Goal: Communication & Community: Answer question/provide support

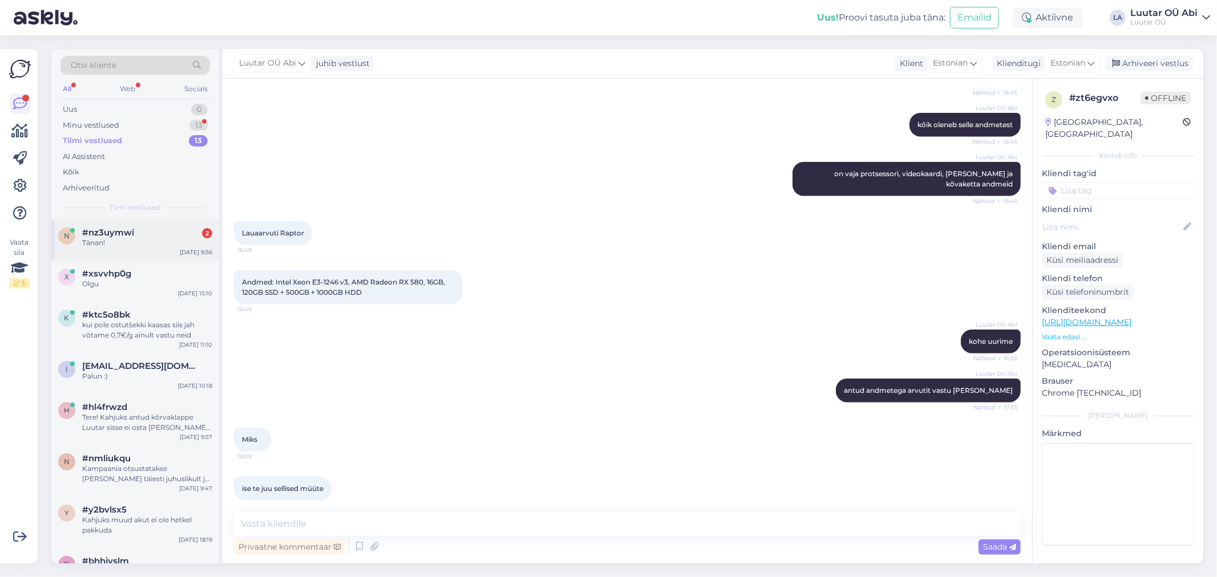
click at [138, 234] on div "#nz3uymwi 2" at bounding box center [147, 233] width 130 height 10
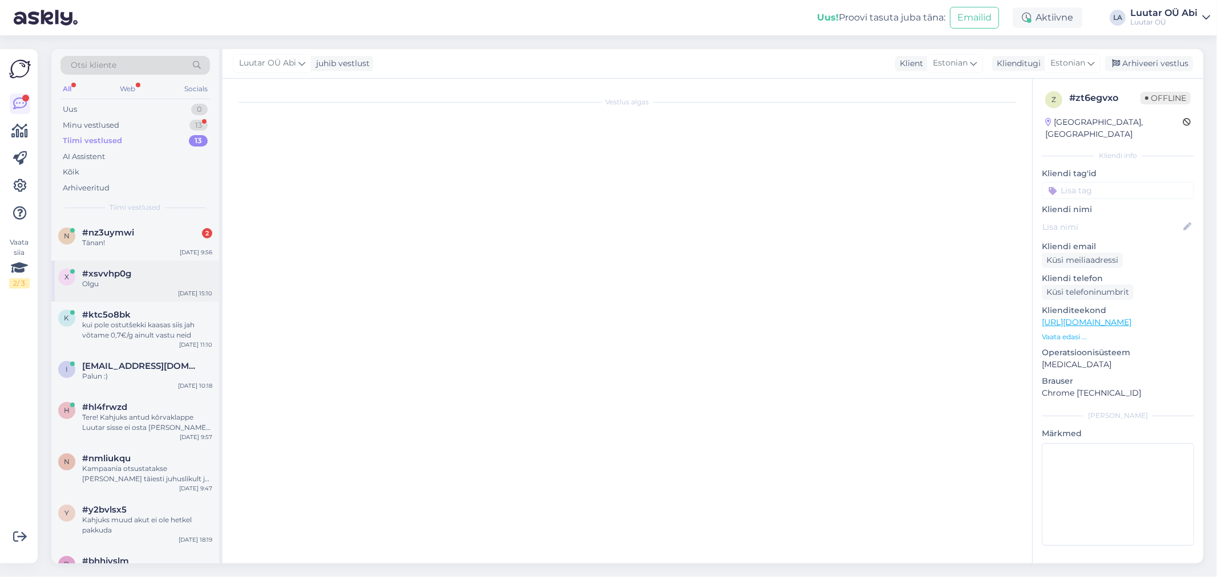
scroll to position [247, 0]
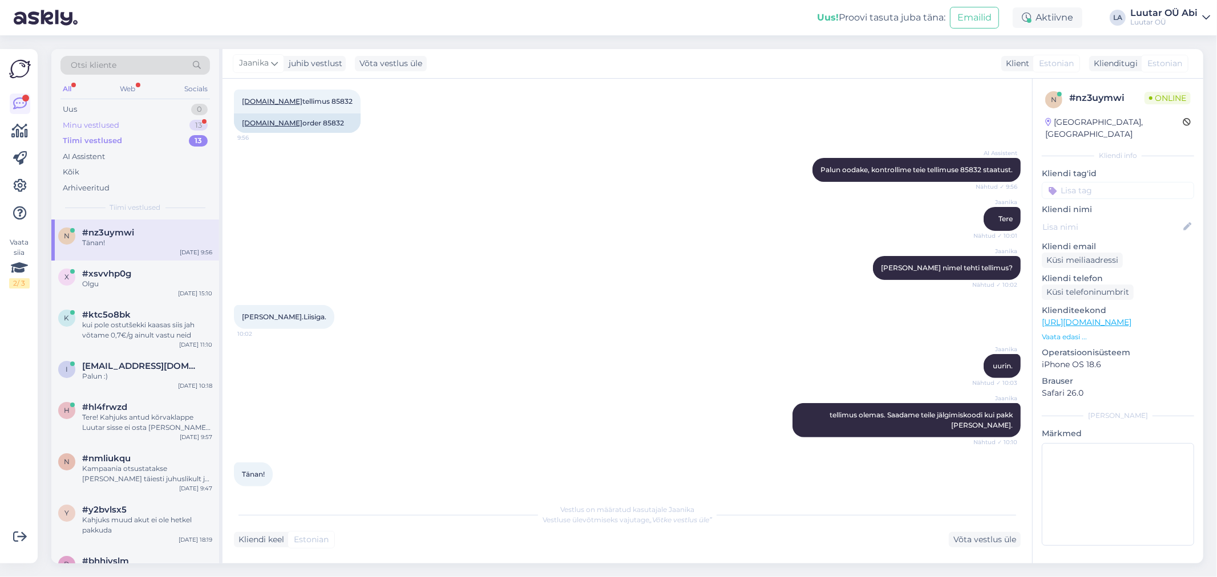
click at [175, 122] on div "Minu vestlused 13" at bounding box center [134, 126] width 149 height 16
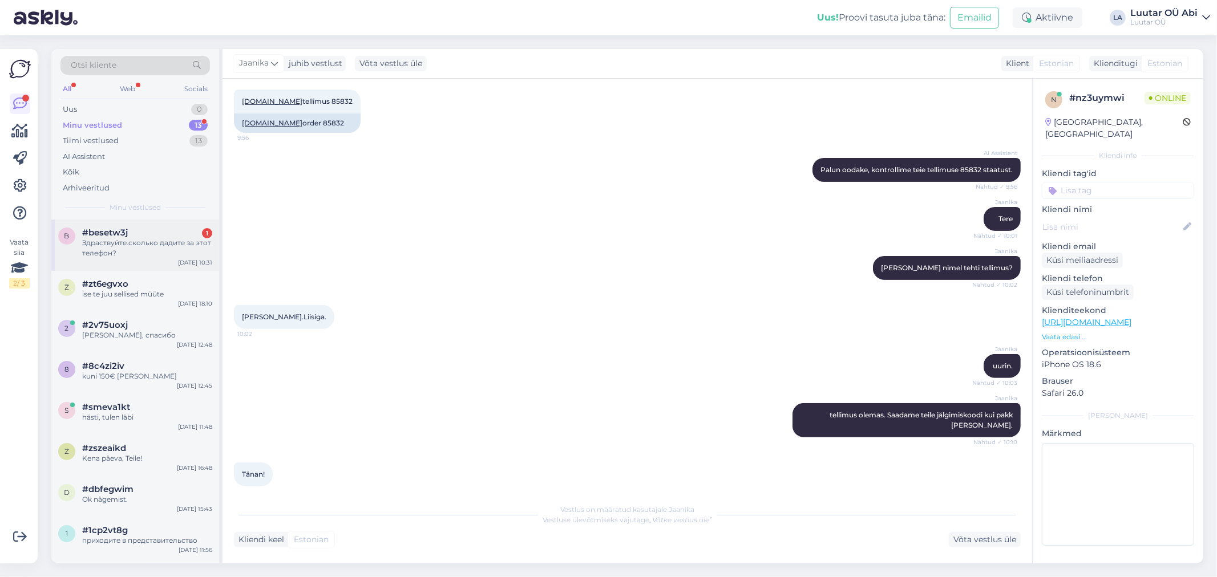
click at [177, 220] on div "b #besetw3j 1 Здраствуйте.сколько дадите за этот телефон? [DATE] 10:31" at bounding box center [135, 245] width 168 height 51
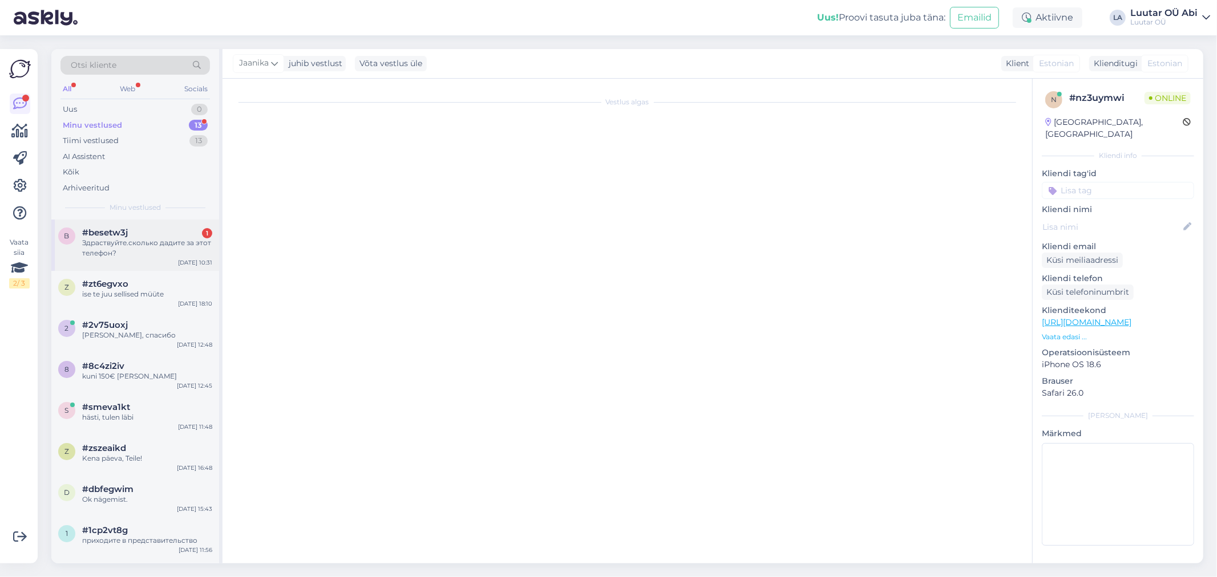
scroll to position [1866, 0]
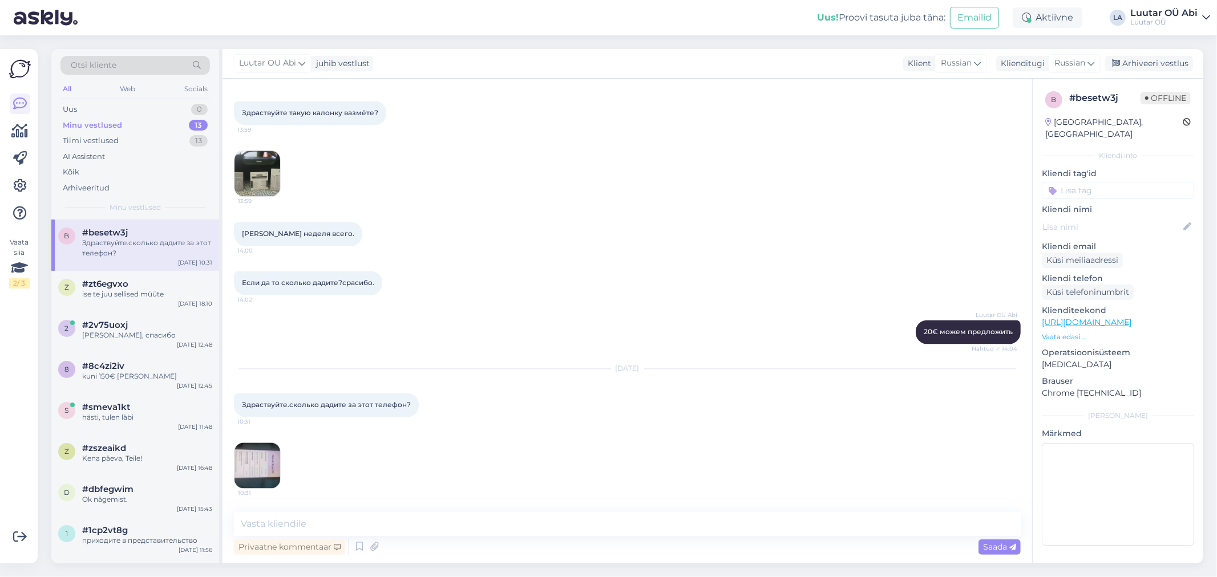
click at [264, 458] on img at bounding box center [257, 466] width 46 height 46
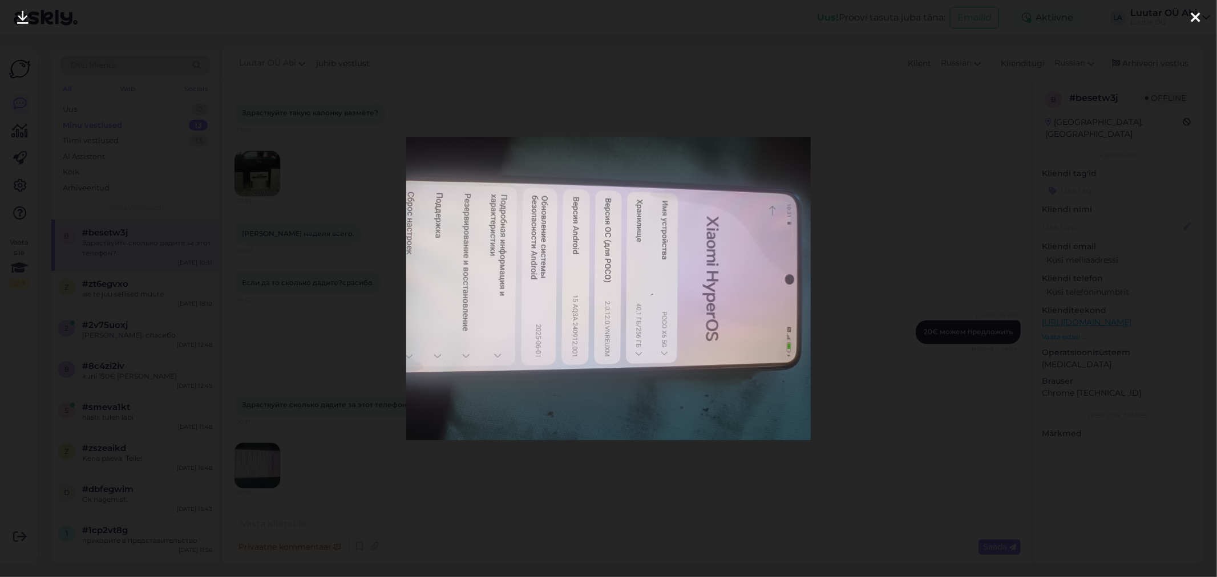
click at [350, 329] on div at bounding box center [608, 288] width 1217 height 577
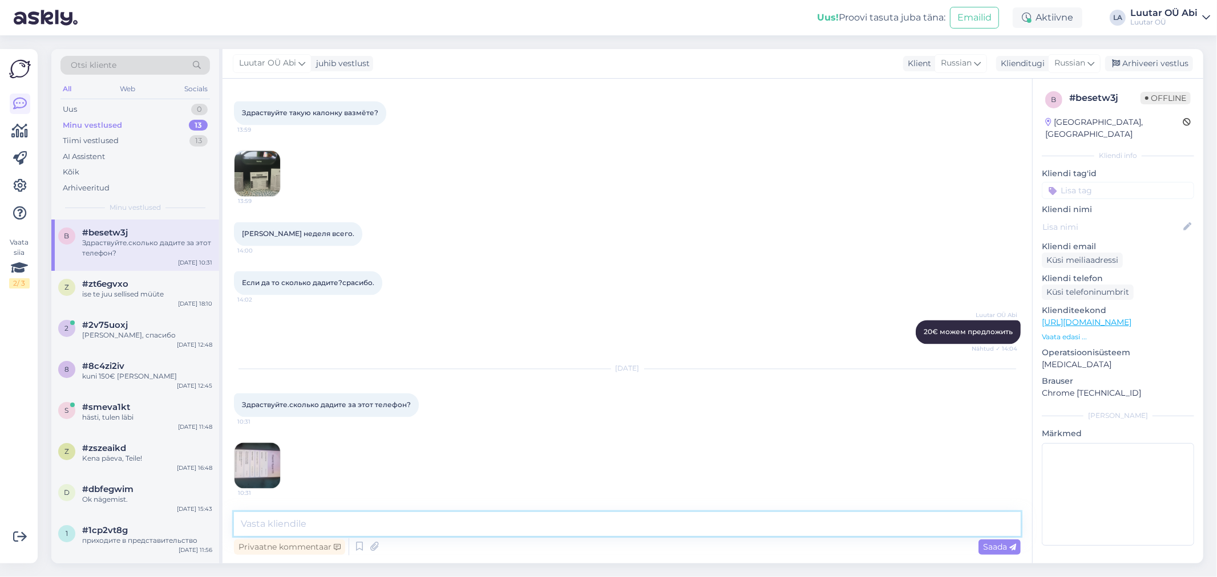
click at [316, 525] on textarea at bounding box center [627, 524] width 787 height 24
type textarea "Здравствуйте!"
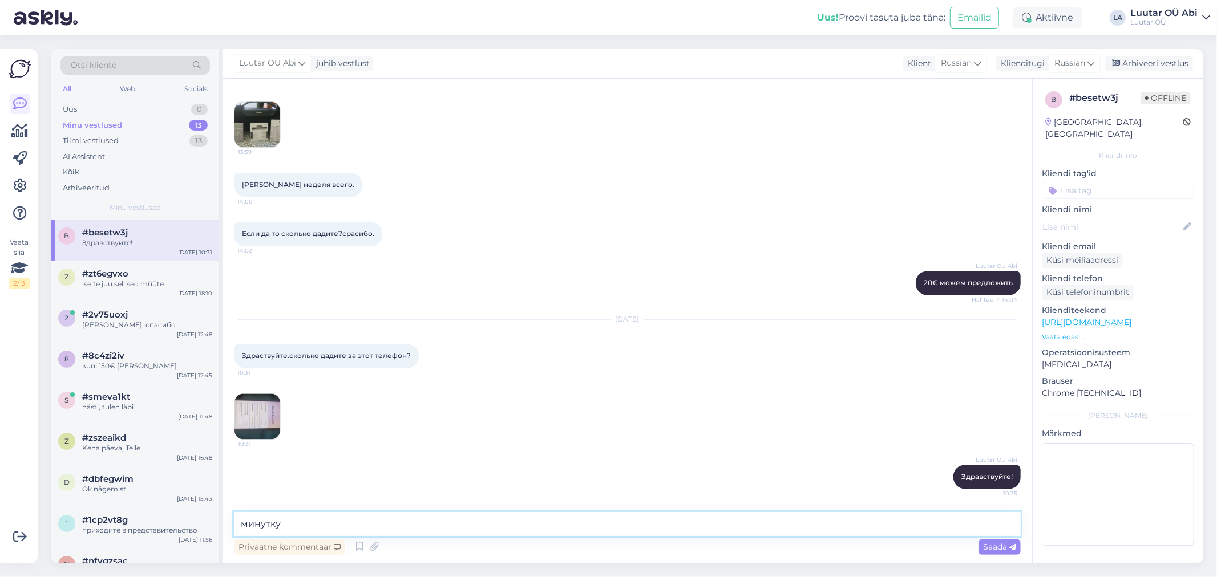
type textarea "минутку"
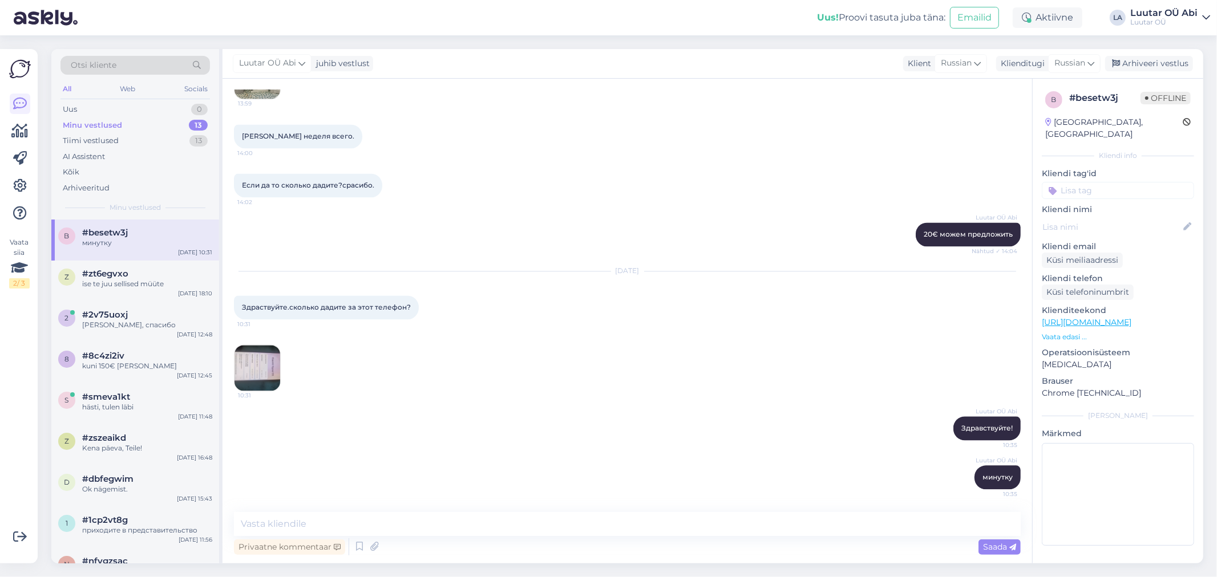
click at [456, 139] on div "[PERSON_NAME] неделя всего. 14:00" at bounding box center [627, 136] width 787 height 49
click at [419, 526] on textarea at bounding box center [627, 524] width 787 height 24
type textarea "до 70 можем предложить"
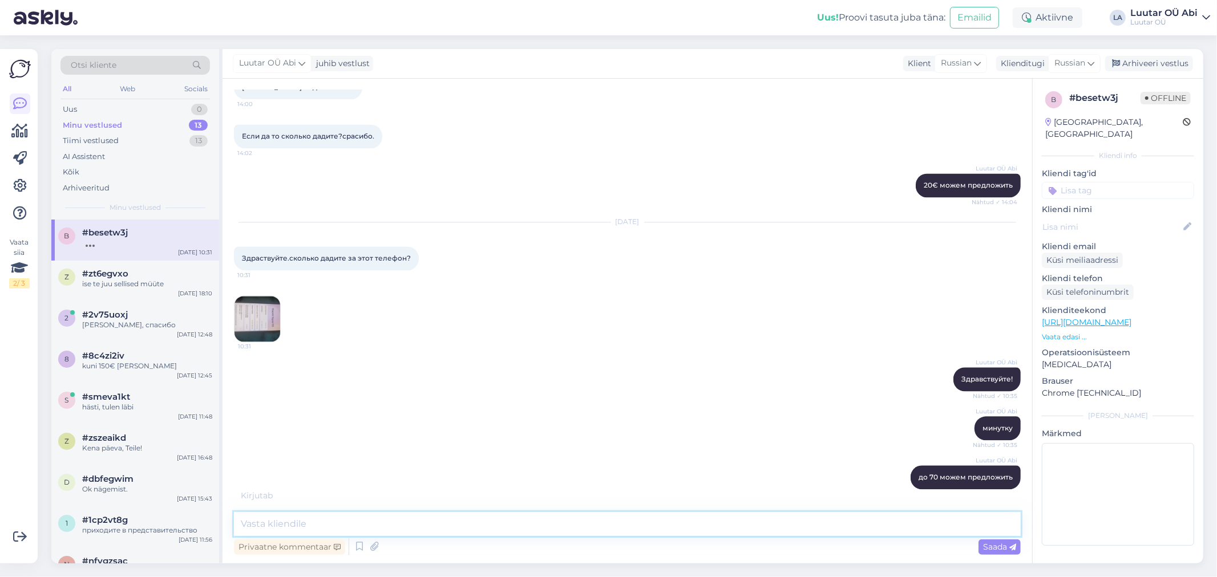
scroll to position [2062, 0]
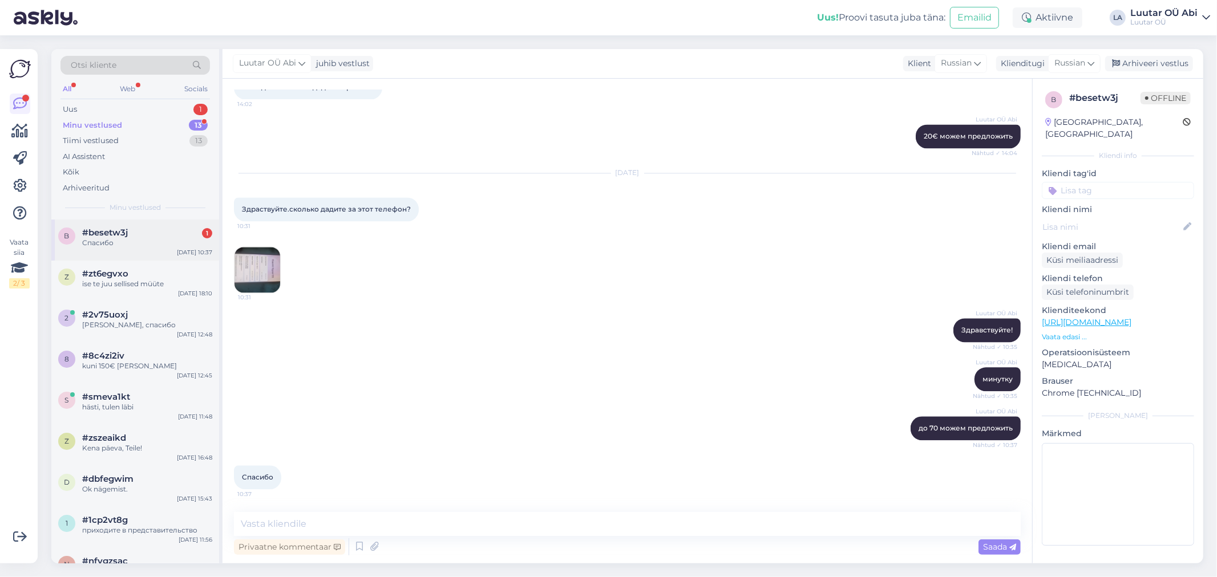
click at [145, 226] on div "b #besetw3j 1 Спасибо [DATE] 10:37" at bounding box center [135, 240] width 168 height 41
click at [166, 102] on div "Uus 1" at bounding box center [134, 110] width 149 height 16
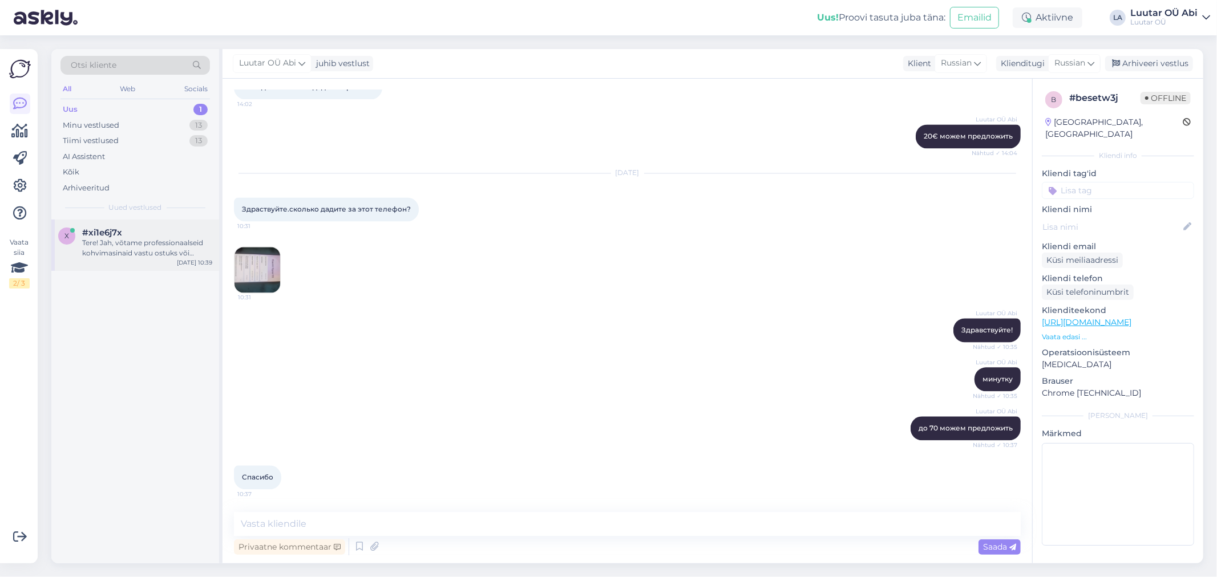
click at [112, 248] on div "Tere! Jah, võtame professionaalseid kohvimasinaid vastu ostuks või pandiks. Nee…" at bounding box center [147, 248] width 130 height 21
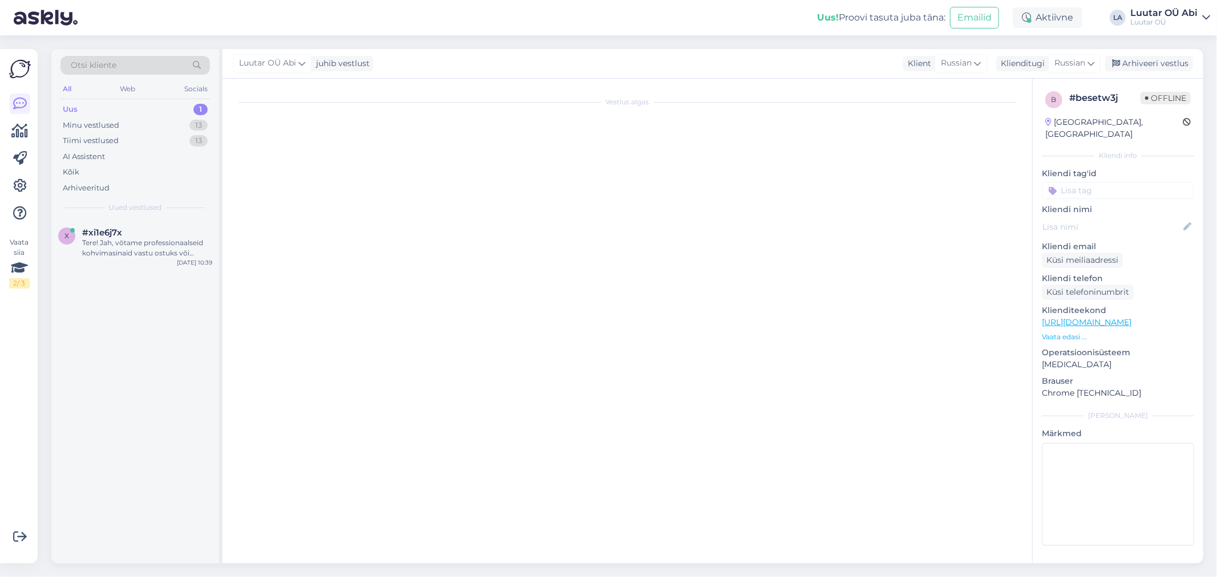
scroll to position [0, 0]
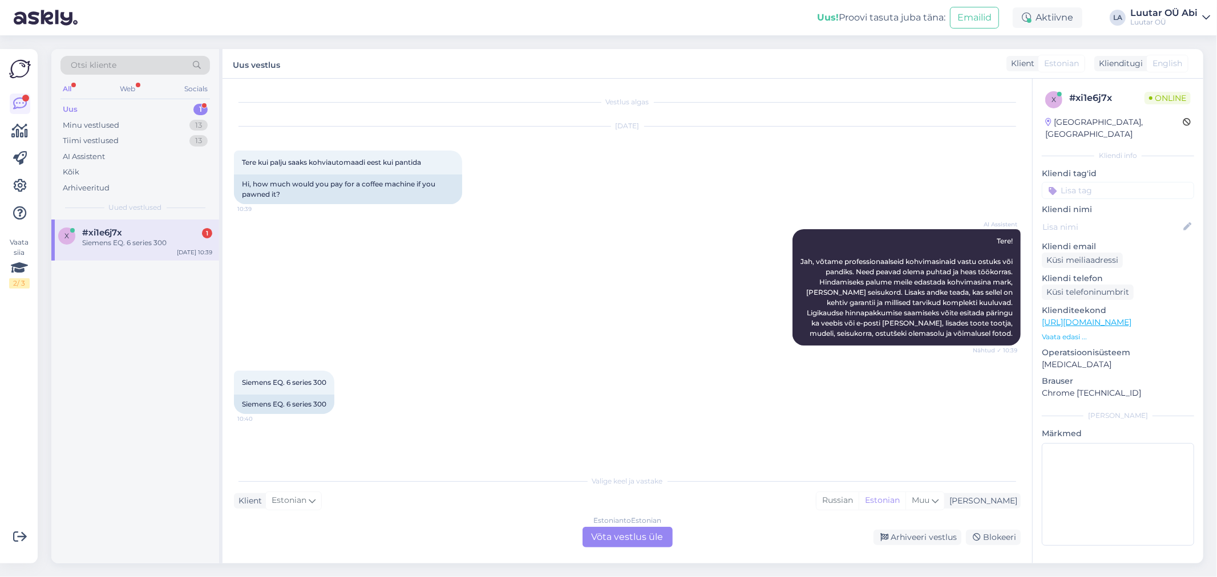
click at [423, 270] on div "AI Assistent Tere! Jah, võtame professionaalseid kohvimasinaid vastu ostuks või…" at bounding box center [627, 287] width 787 height 141
